Goal: Information Seeking & Learning: Learn about a topic

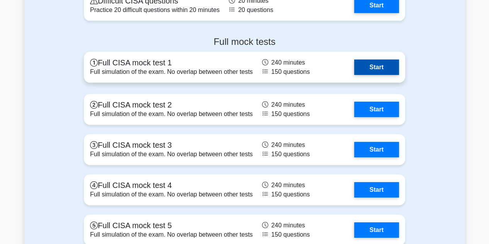
scroll to position [1193, 0]
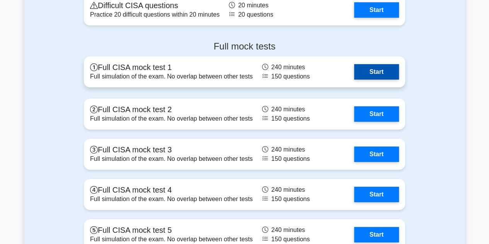
click at [375, 72] on link "Start" at bounding box center [376, 71] width 45 height 15
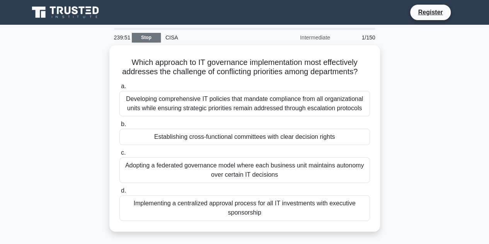
click at [146, 41] on link "Stop" at bounding box center [146, 38] width 29 height 10
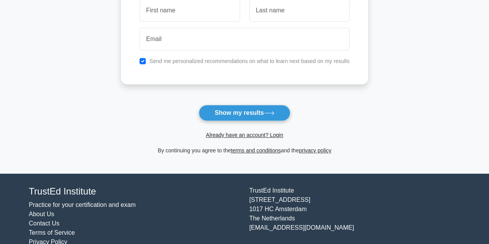
scroll to position [130, 0]
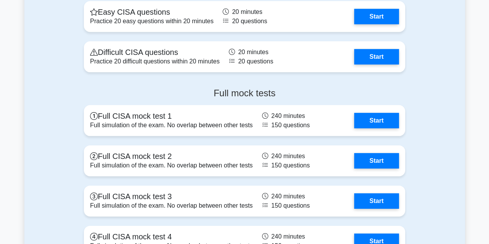
scroll to position [1146, 0]
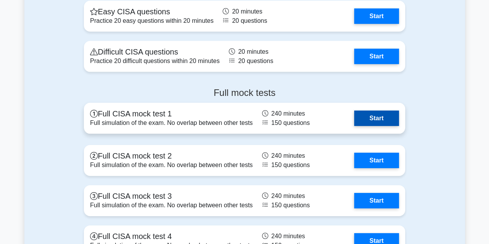
click at [381, 117] on link "Start" at bounding box center [376, 118] width 45 height 15
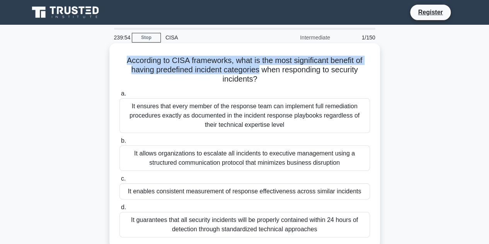
drag, startPoint x: 122, startPoint y: 61, endPoint x: 259, endPoint y: 67, distance: 137.7
click at [259, 67] on h5 "According to CISA frameworks, what is the most significant benefit of having pr…" at bounding box center [245, 70] width 252 height 29
click at [260, 72] on h5 "According to CISA frameworks, what is the most significant benefit of having pr…" at bounding box center [245, 70] width 252 height 29
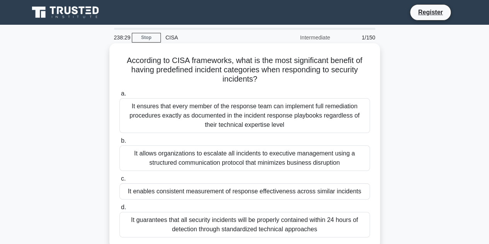
click at [238, 221] on div "It guarantees that all security incidents will be properly contained within 24 …" at bounding box center [244, 225] width 250 height 26
click at [119, 210] on input "d. It guarantees that all security incidents will be properly contained within …" at bounding box center [119, 207] width 0 height 5
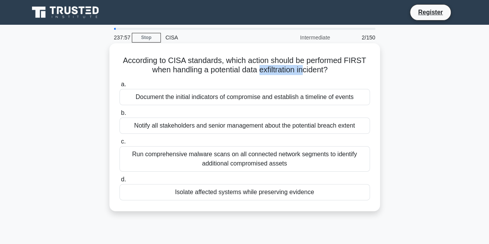
drag, startPoint x: 258, startPoint y: 70, endPoint x: 303, endPoint y: 70, distance: 45.2
click at [303, 70] on h5 "According to CISA standards, which action should be performed FIRST when handli…" at bounding box center [245, 65] width 252 height 19
click at [292, 73] on h5 "According to CISA standards, which action should be performed FIRST when handli…" at bounding box center [245, 65] width 252 height 19
click at [263, 157] on div "Run comprehensive malware scans on all connected network segments to identify a…" at bounding box center [244, 159] width 250 height 26
click at [119, 144] on input "c. Run comprehensive malware scans on all connected network segments to identif…" at bounding box center [119, 141] width 0 height 5
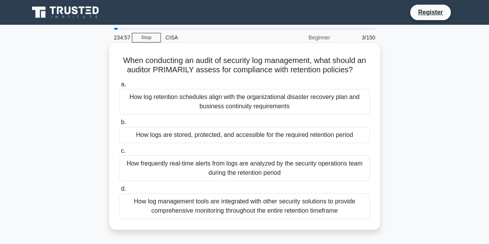
click at [224, 105] on div "How log retention schedules align with the organizational disaster recovery pla…" at bounding box center [244, 102] width 250 height 26
click at [119, 87] on input "a. How log retention schedules align with the organizational disaster recovery …" at bounding box center [119, 84] width 0 height 5
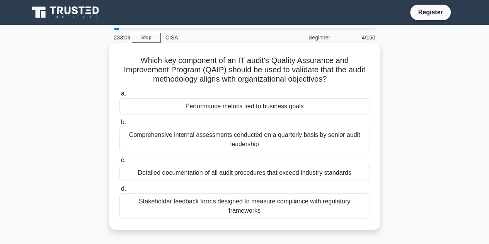
click at [291, 106] on div "Performance metrics tied to business goals" at bounding box center [244, 106] width 250 height 16
click at [119, 96] on input "a. Performance metrics tied to business goals" at bounding box center [119, 93] width 0 height 5
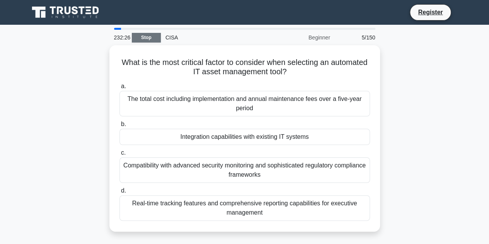
click at [154, 35] on link "Stop" at bounding box center [146, 38] width 29 height 10
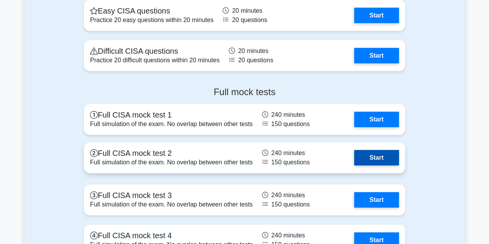
scroll to position [1159, 0]
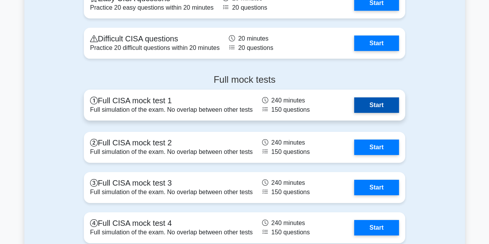
click at [377, 100] on link "Start" at bounding box center [376, 104] width 45 height 15
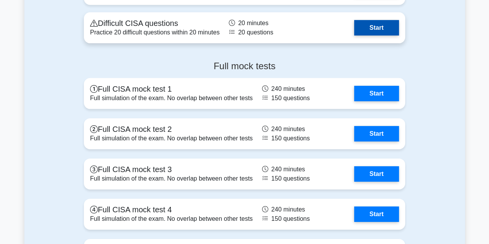
scroll to position [1237, 0]
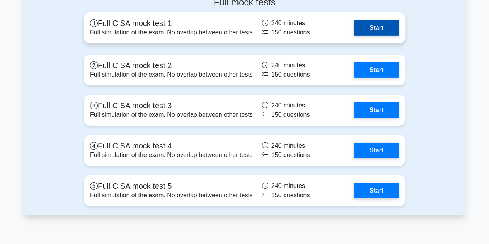
click at [383, 26] on link "Start" at bounding box center [376, 27] width 45 height 15
